Goal: Task Accomplishment & Management: Use online tool/utility

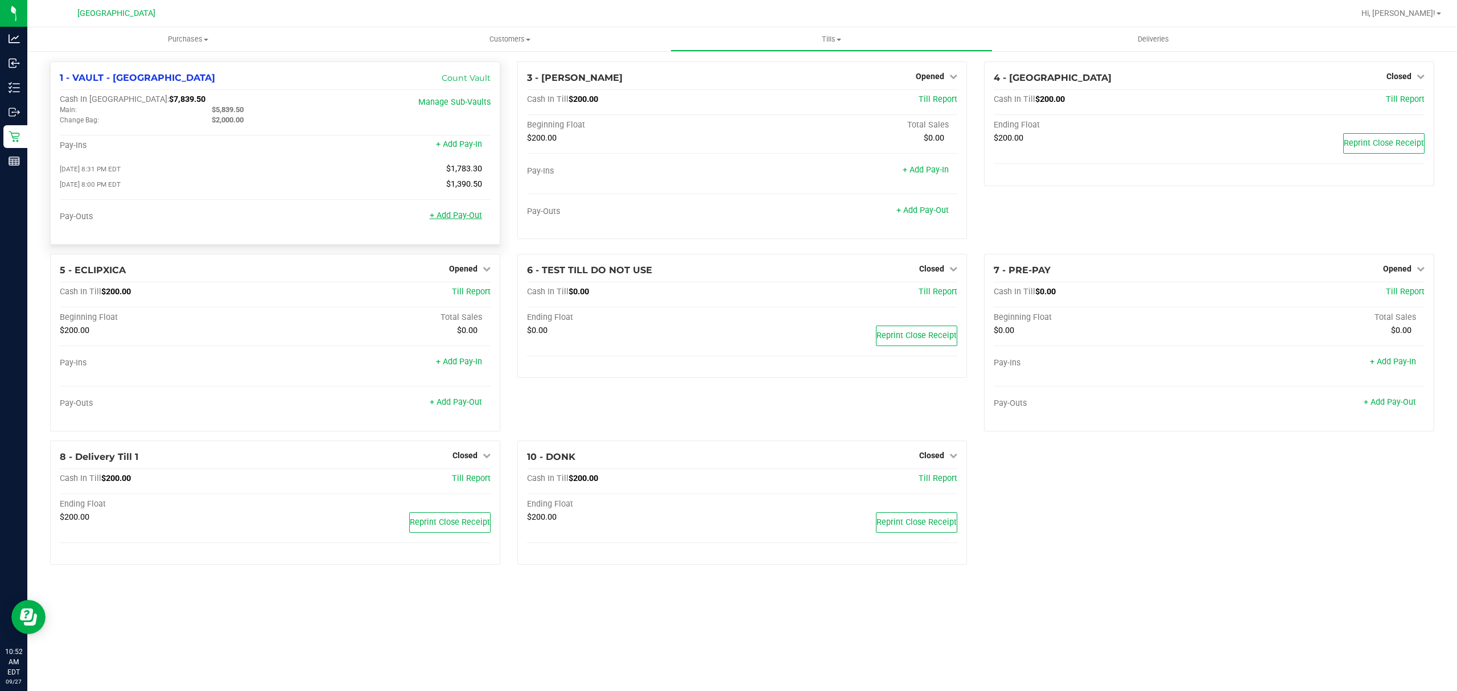
click at [466, 215] on link "+ Add Pay-Out" at bounding box center [456, 216] width 52 height 10
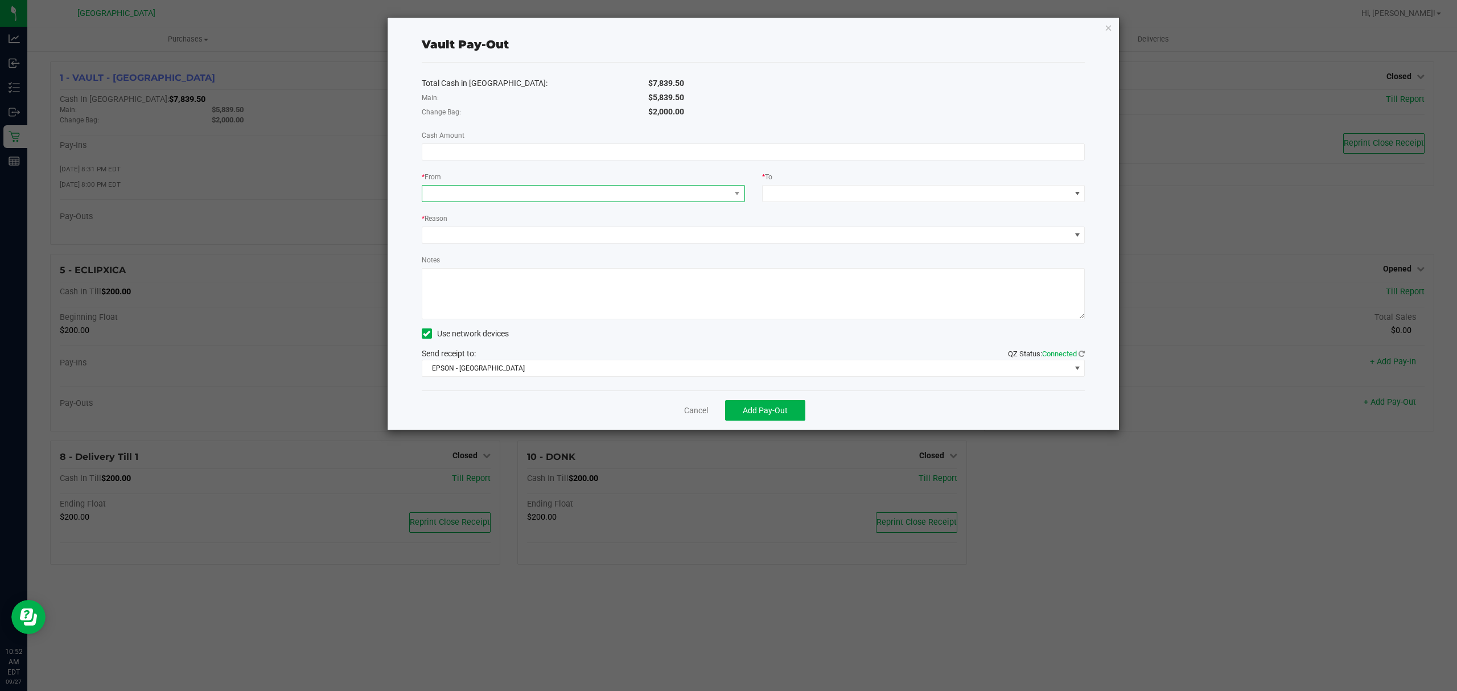
click at [639, 192] on span at bounding box center [576, 194] width 308 height 16
click at [490, 266] on span "(VAULT - [GEOGRAPHIC_DATA])" at bounding box center [505, 266] width 111 height 9
click at [780, 196] on span at bounding box center [917, 194] width 308 height 16
click at [816, 340] on span "Empyreal Transfer" at bounding box center [802, 335] width 64 height 9
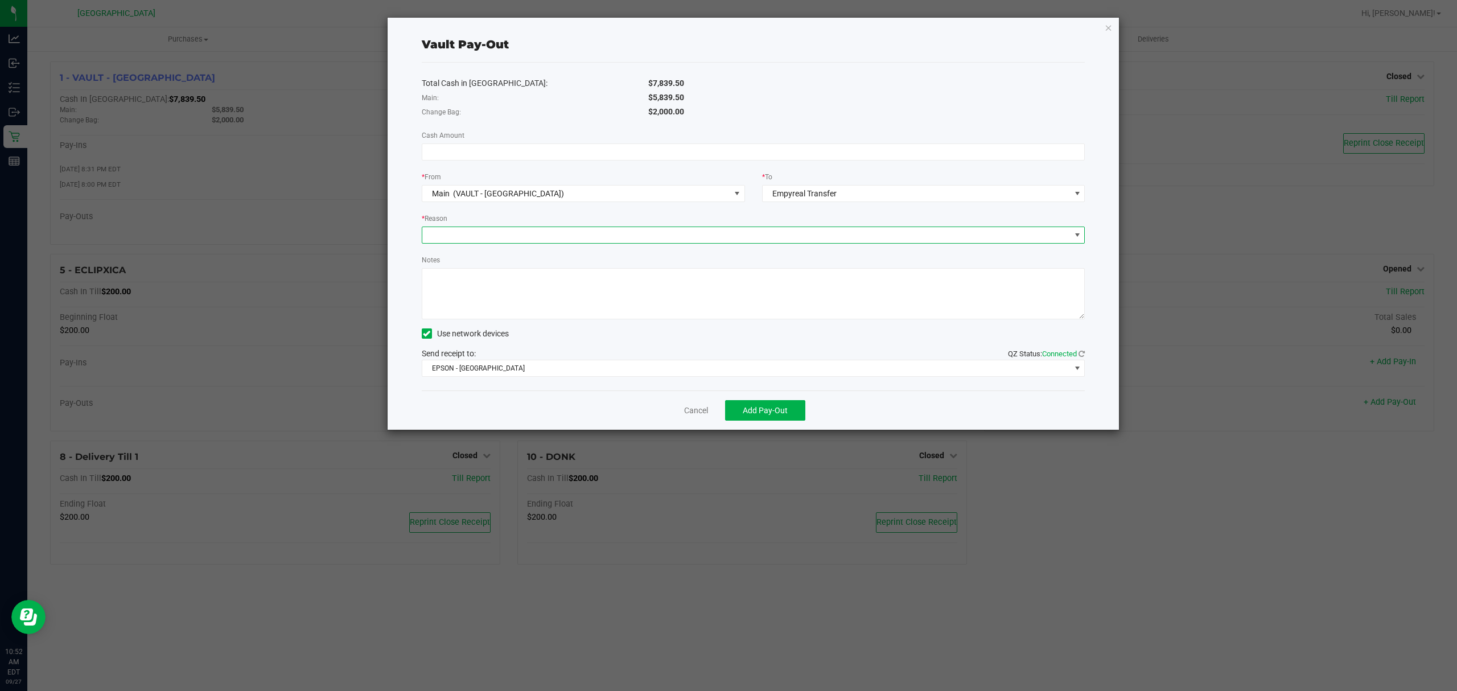
click at [445, 228] on span at bounding box center [746, 235] width 648 height 16
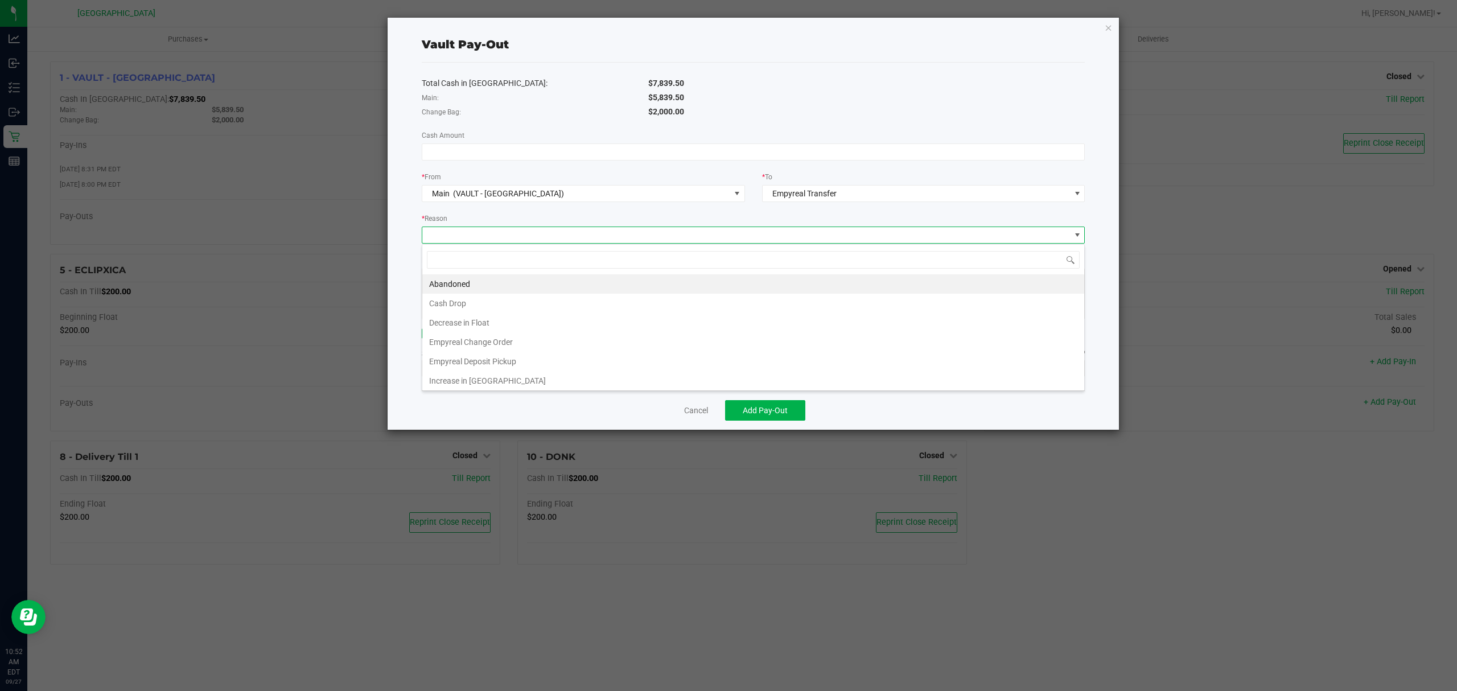
scroll to position [17, 663]
click at [496, 363] on li "Empyreal Deposit Pickup" at bounding box center [753, 361] width 662 height 19
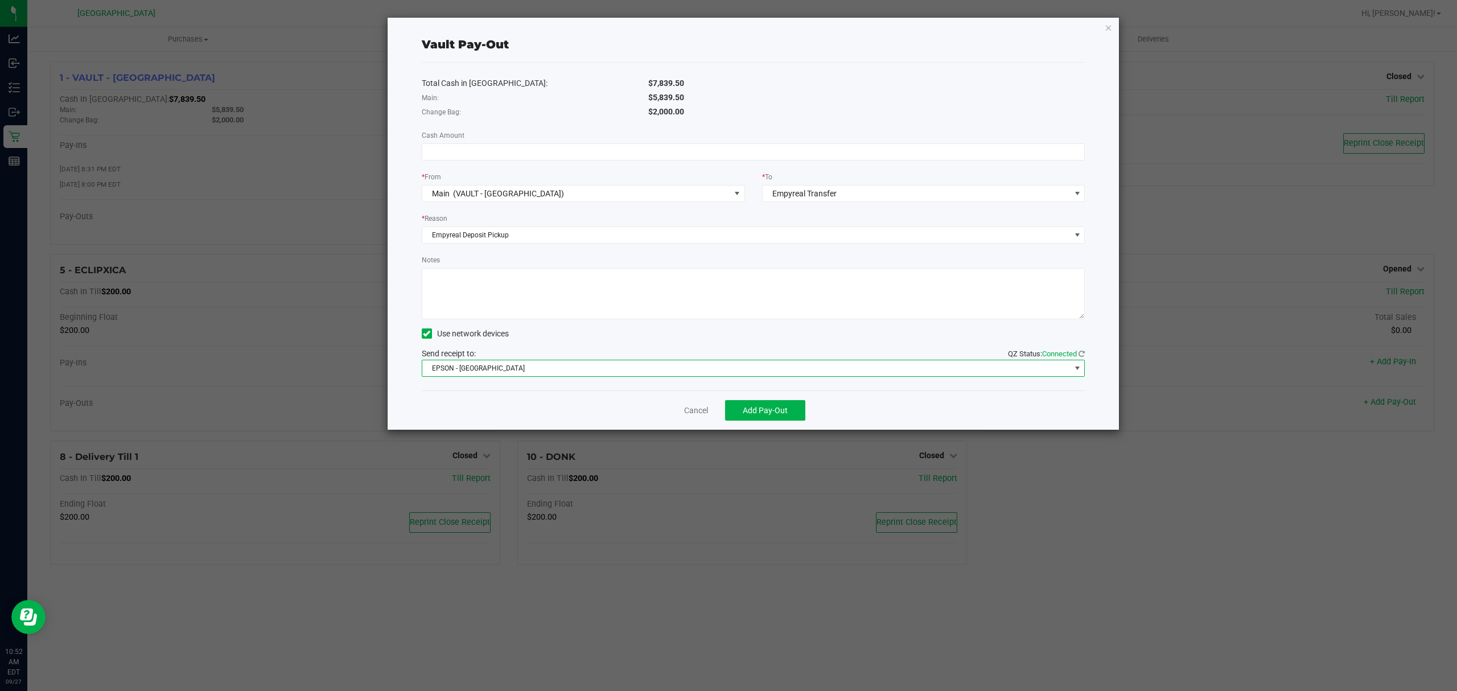
click at [472, 369] on span "EPSON - [GEOGRAPHIC_DATA]" at bounding box center [746, 368] width 648 height 16
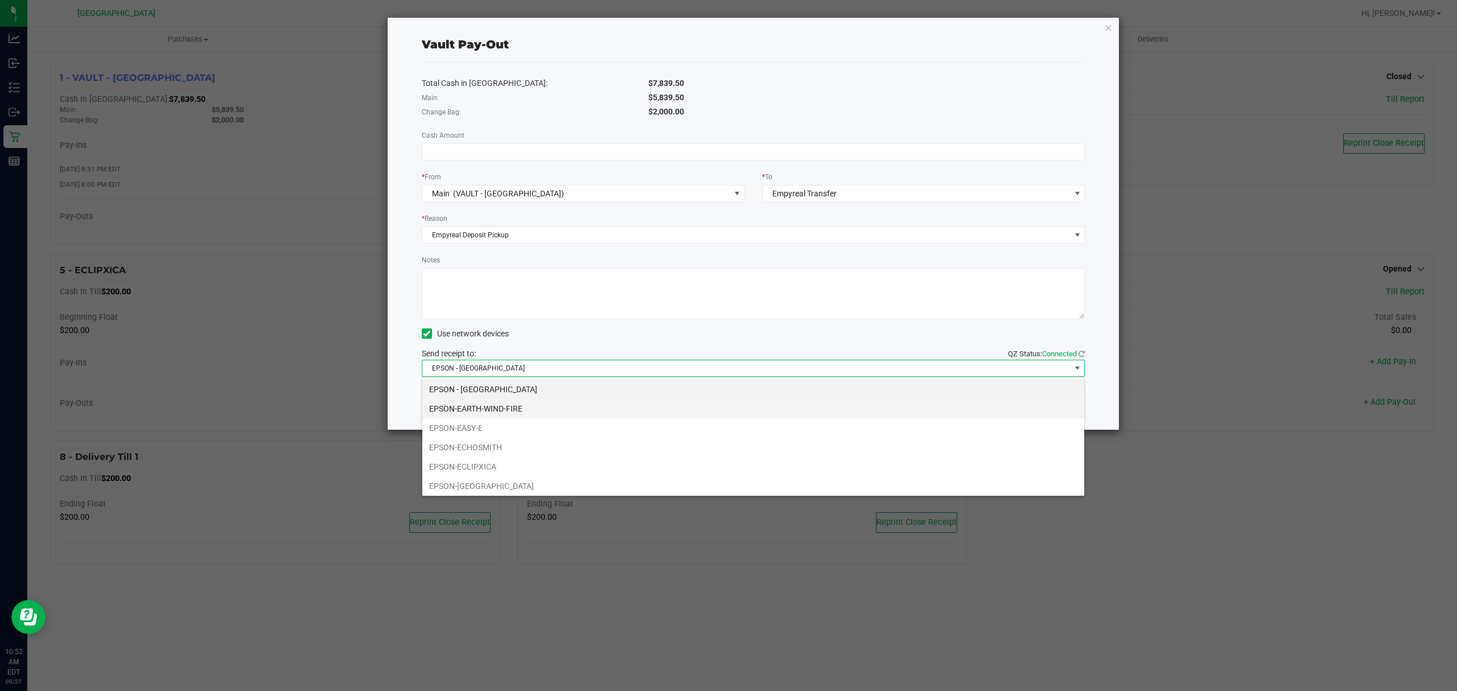
click at [509, 408] on li "EPSON-EARTH-WIND-FIRE" at bounding box center [753, 408] width 662 height 19
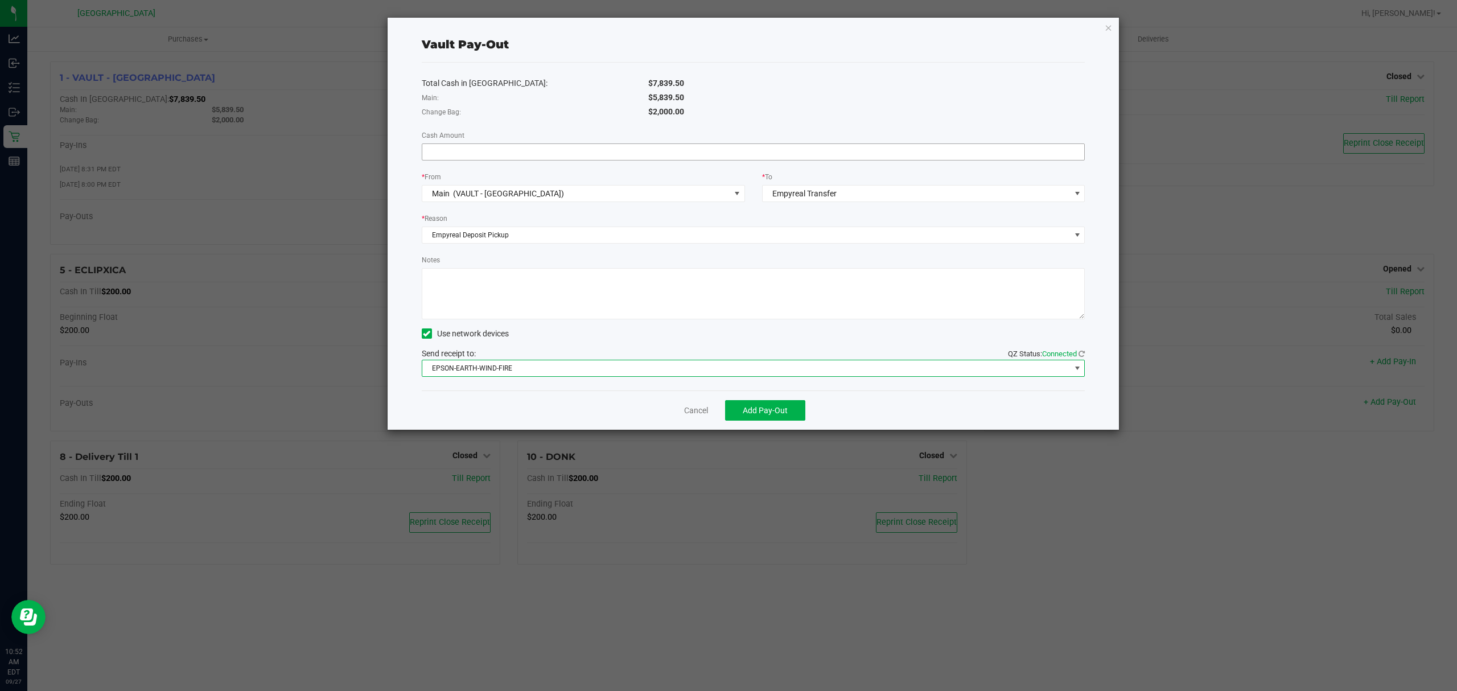
click at [504, 153] on input at bounding box center [753, 152] width 663 height 16
type input "$5,839.50"
click at [775, 410] on span "Add Pay-Out" at bounding box center [765, 410] width 45 height 9
click at [688, 410] on link "Dismiss" at bounding box center [692, 411] width 27 height 12
